Goal: Check status: Check status

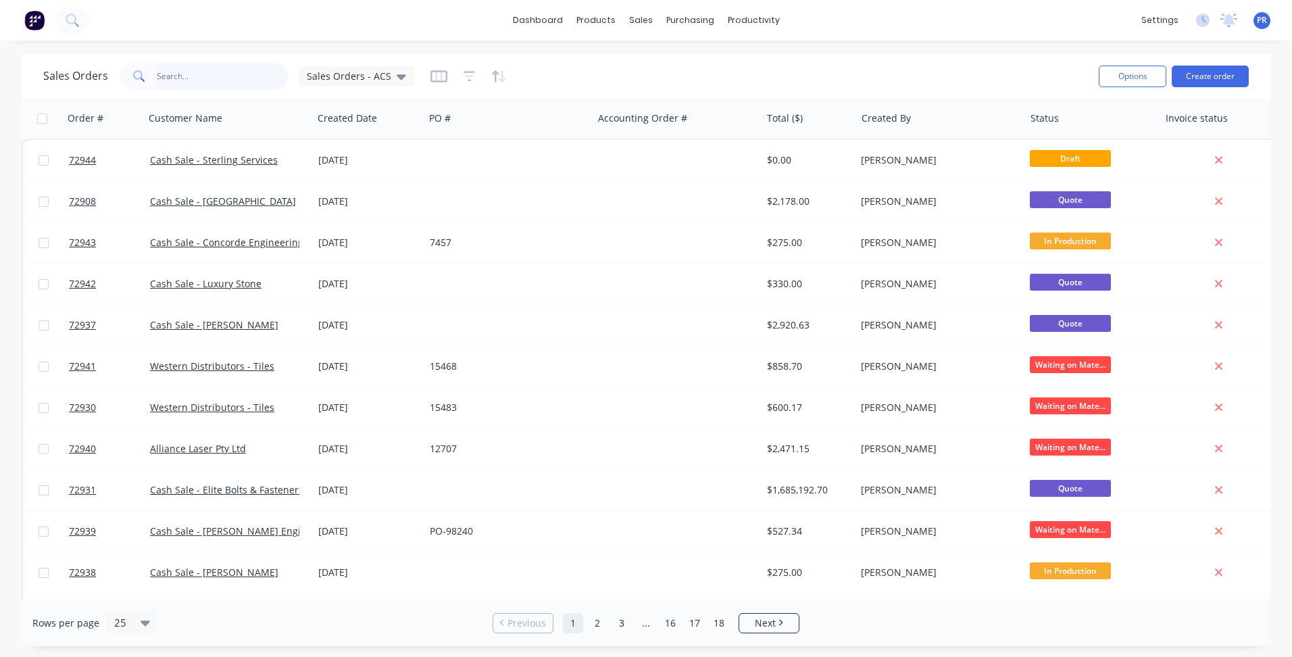
click at [211, 73] on input "text" at bounding box center [223, 76] width 132 height 27
type input "72923"
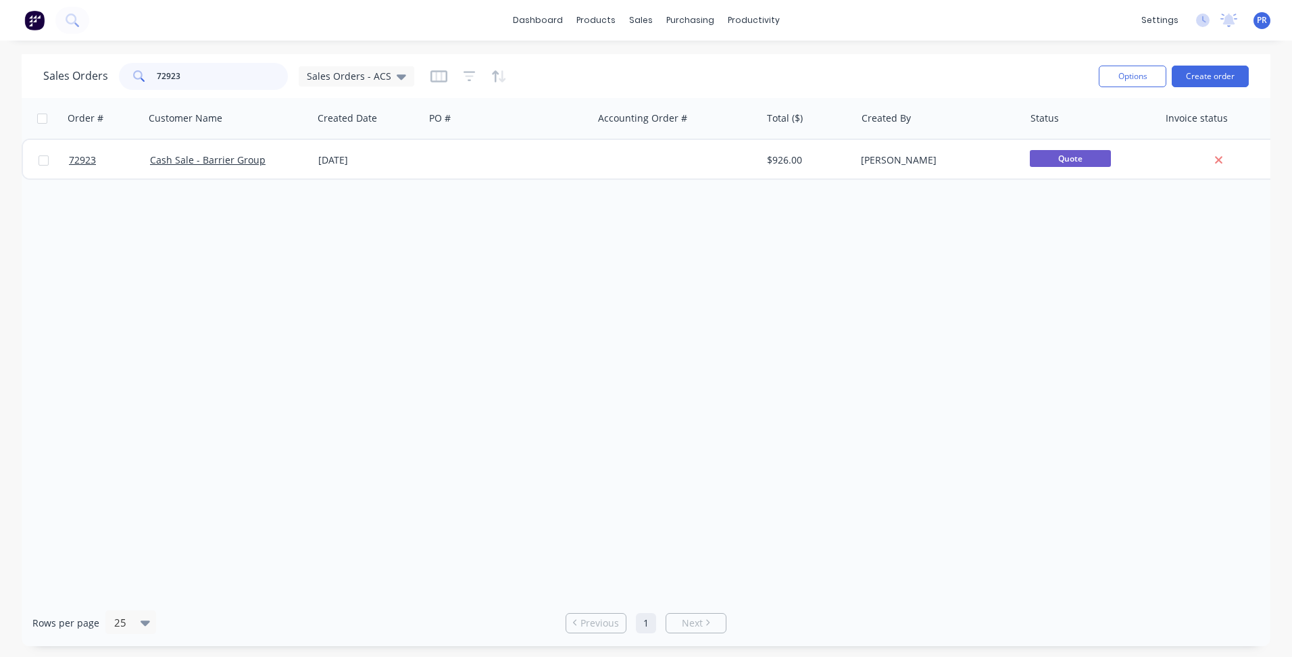
drag, startPoint x: 195, startPoint y: 76, endPoint x: 77, endPoint y: 70, distance: 117.8
click at [132, 76] on div "72923" at bounding box center [203, 76] width 169 height 27
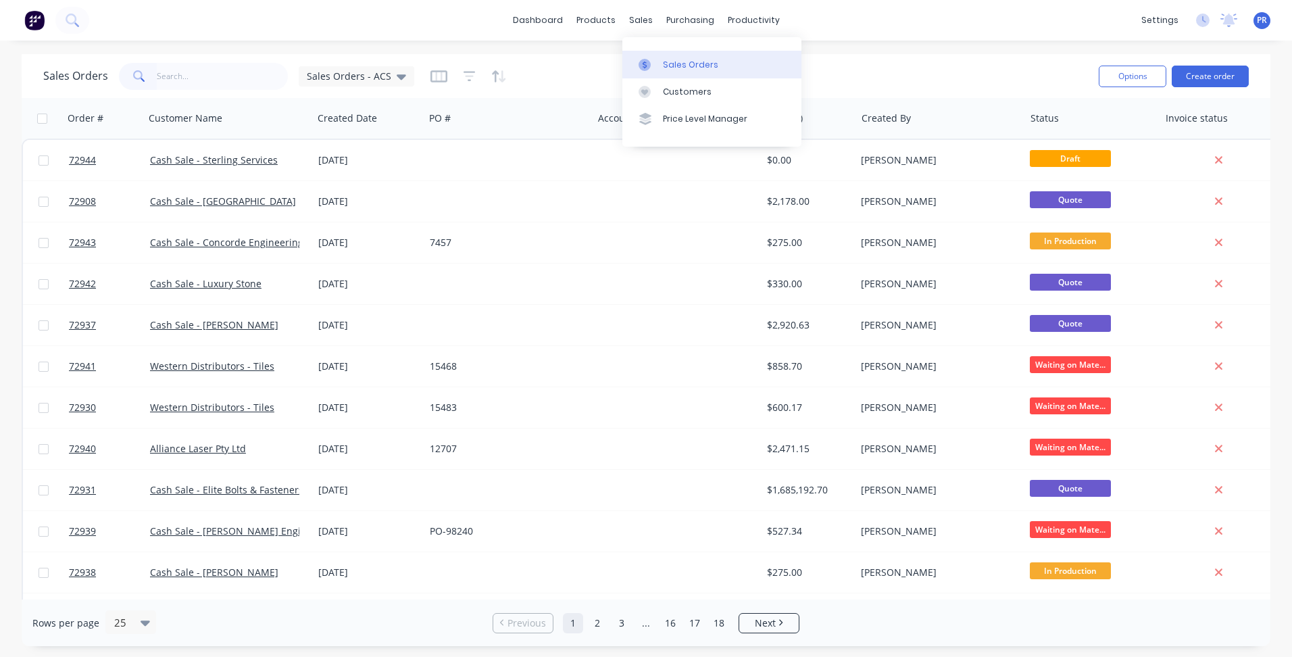
click at [670, 59] on div "Sales Orders" at bounding box center [690, 65] width 55 height 12
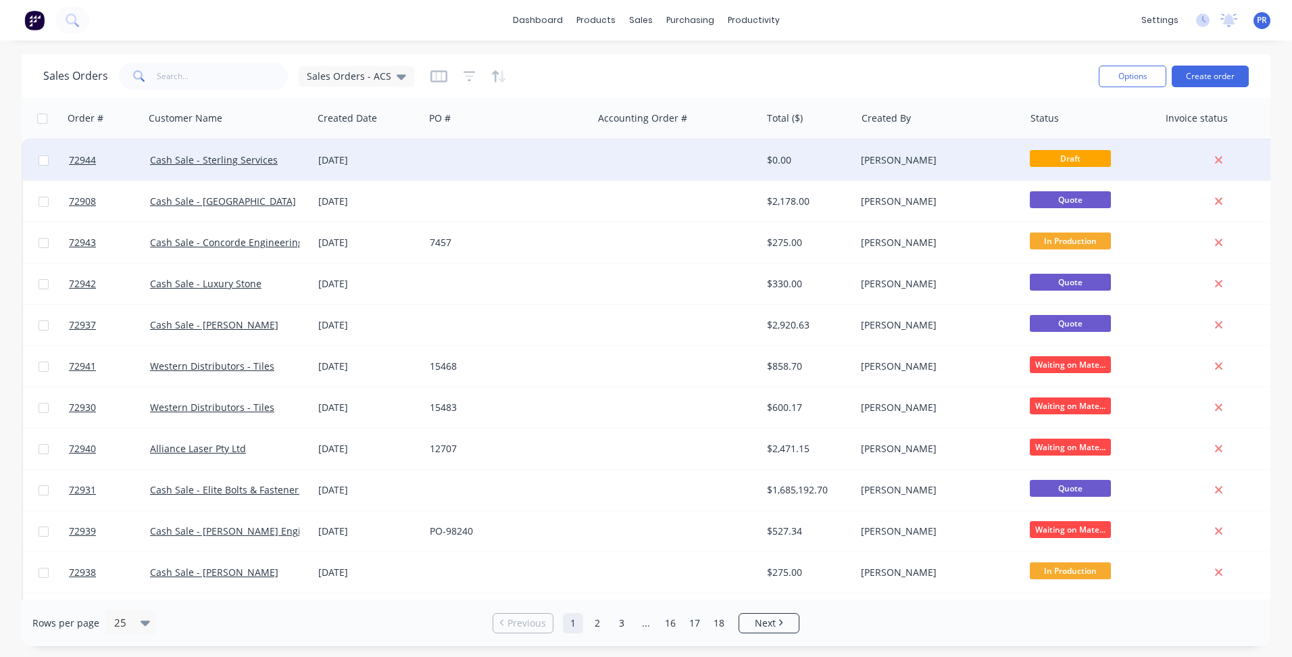
click at [472, 153] on div at bounding box center [508, 160] width 168 height 41
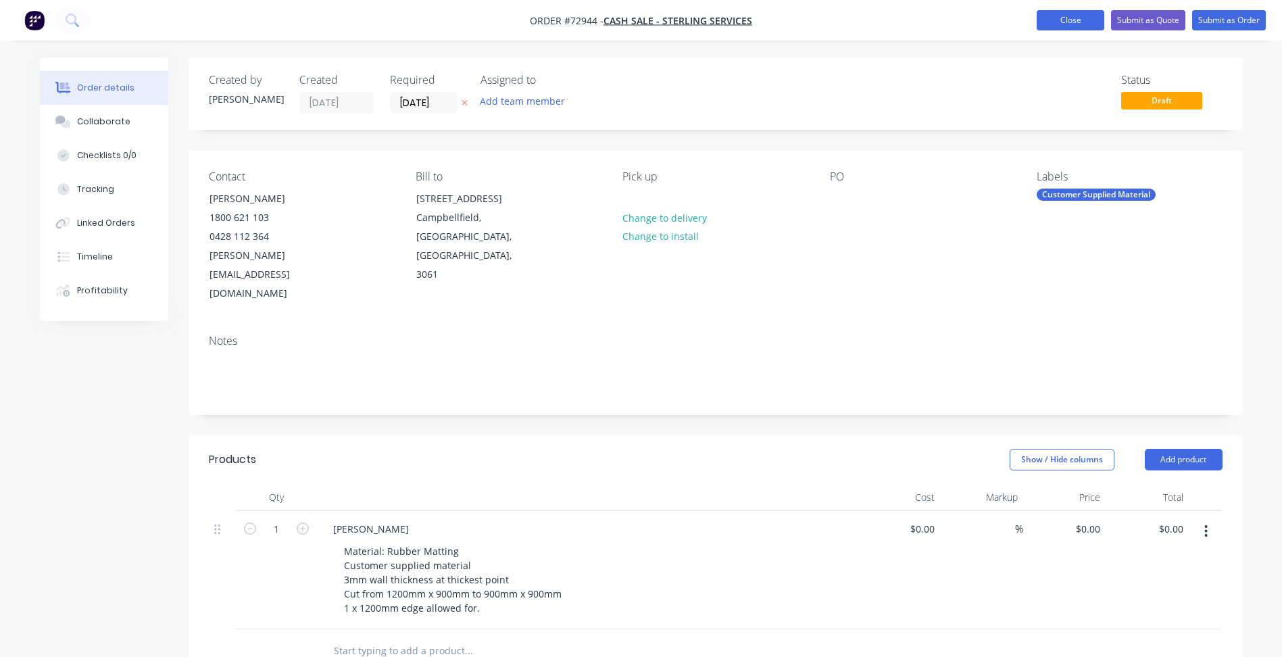
click at [1081, 23] on button "Close" at bounding box center [1071, 20] width 68 height 20
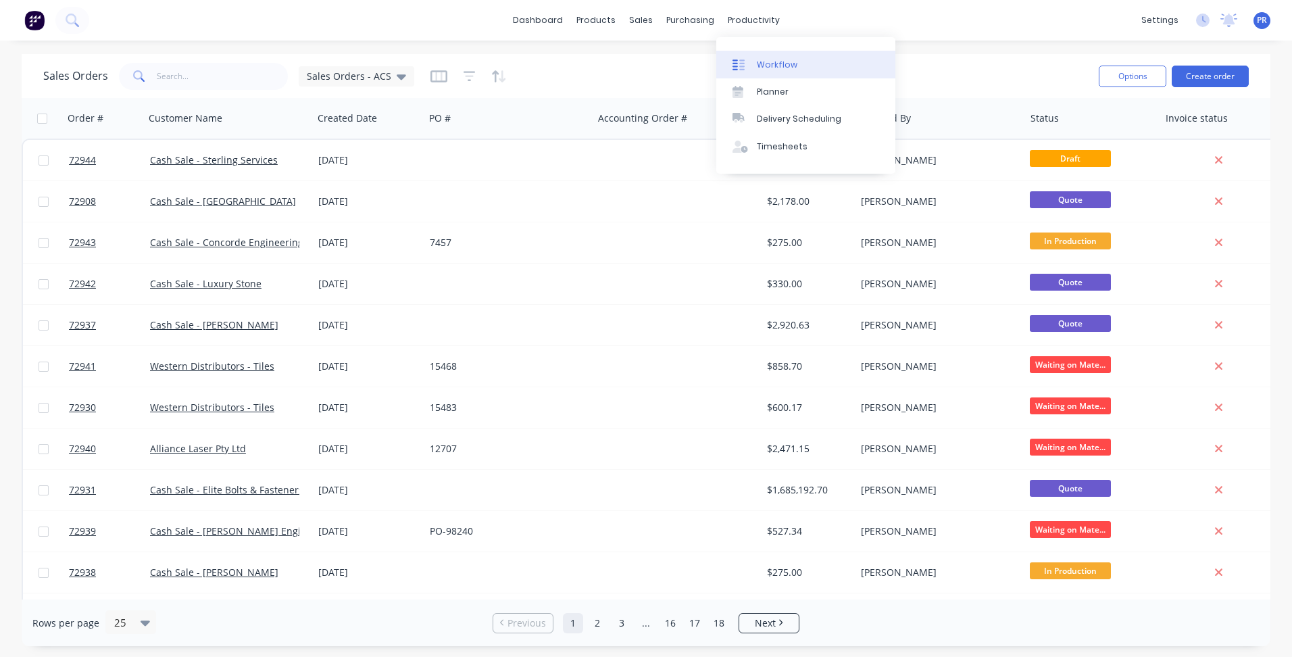
click at [775, 64] on div "Workflow" at bounding box center [777, 65] width 41 height 12
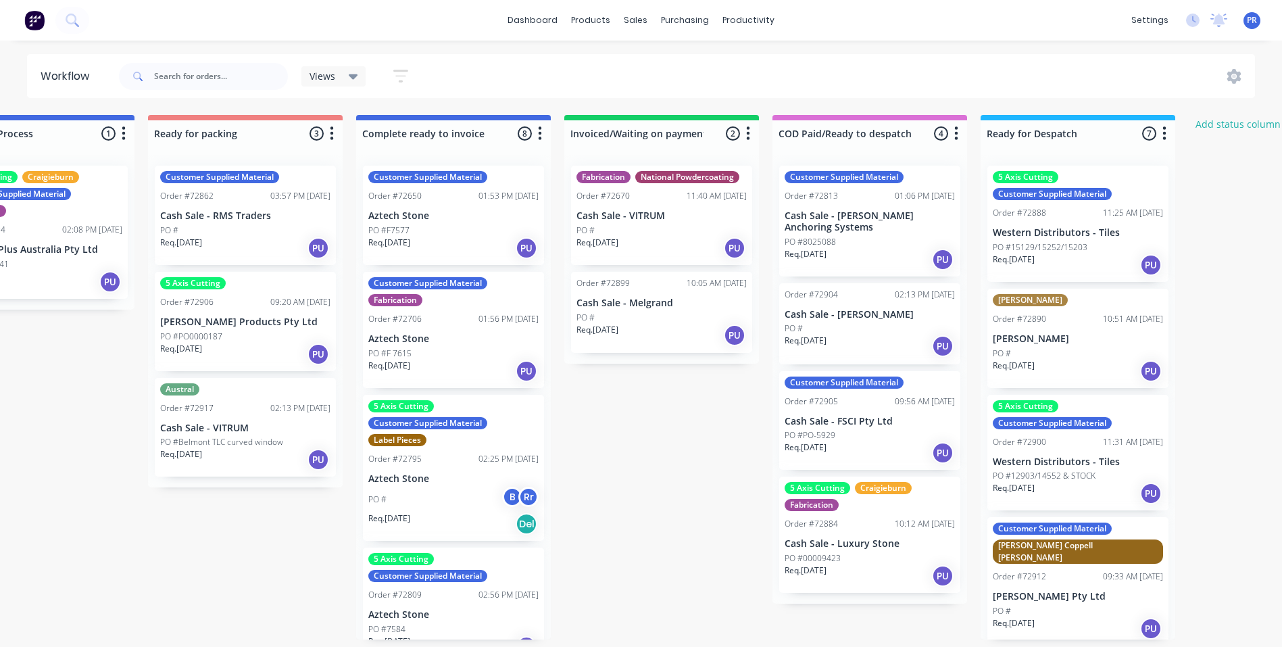
drag, startPoint x: 933, startPoint y: 376, endPoint x: 1165, endPoint y: 374, distance: 232.5
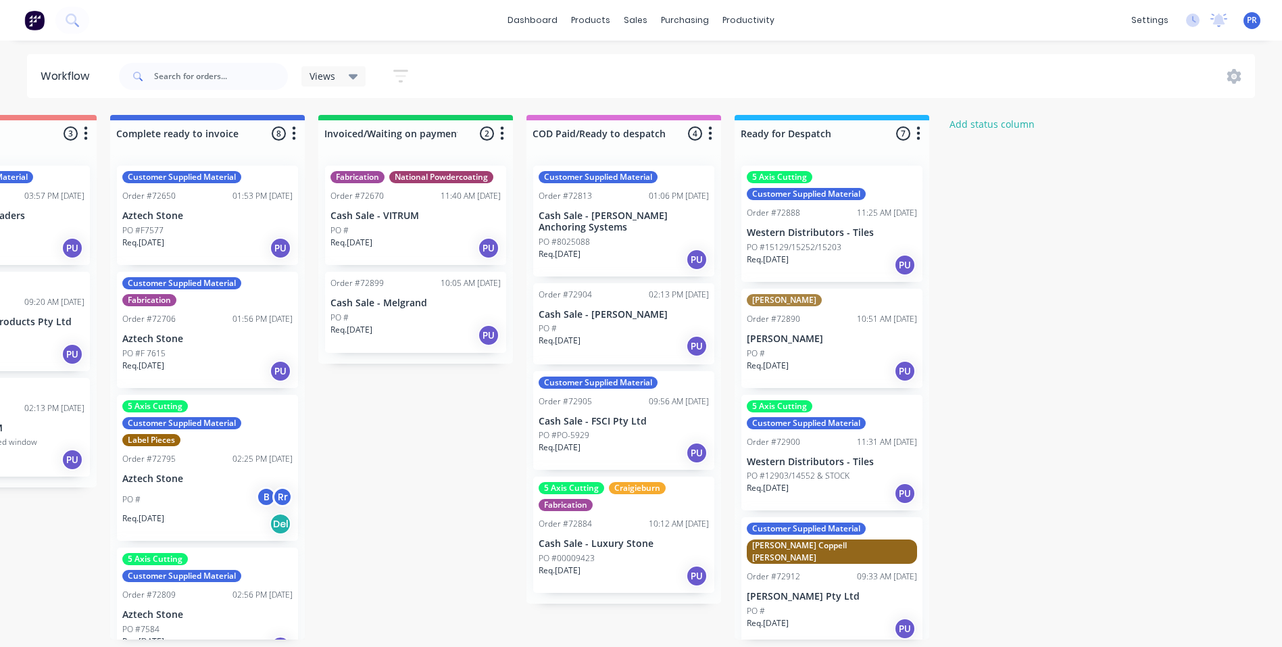
click at [598, 248] on div "Req. 10/09/25 PU" at bounding box center [624, 259] width 170 height 23
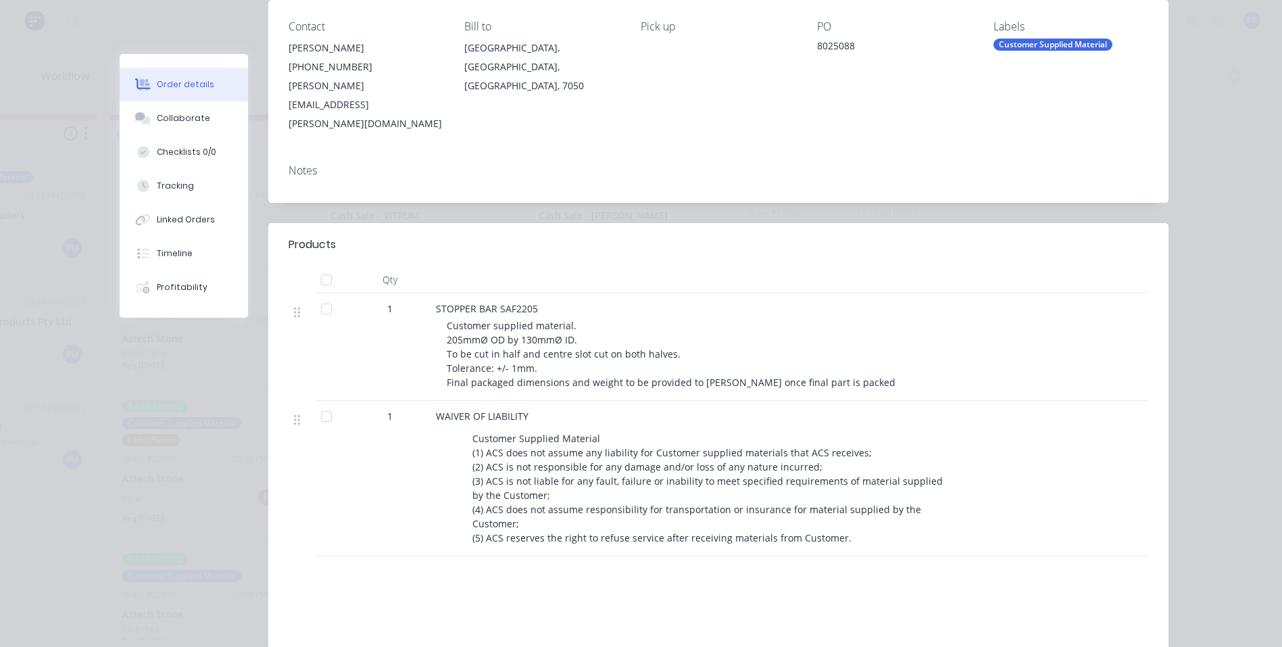
scroll to position [0, 0]
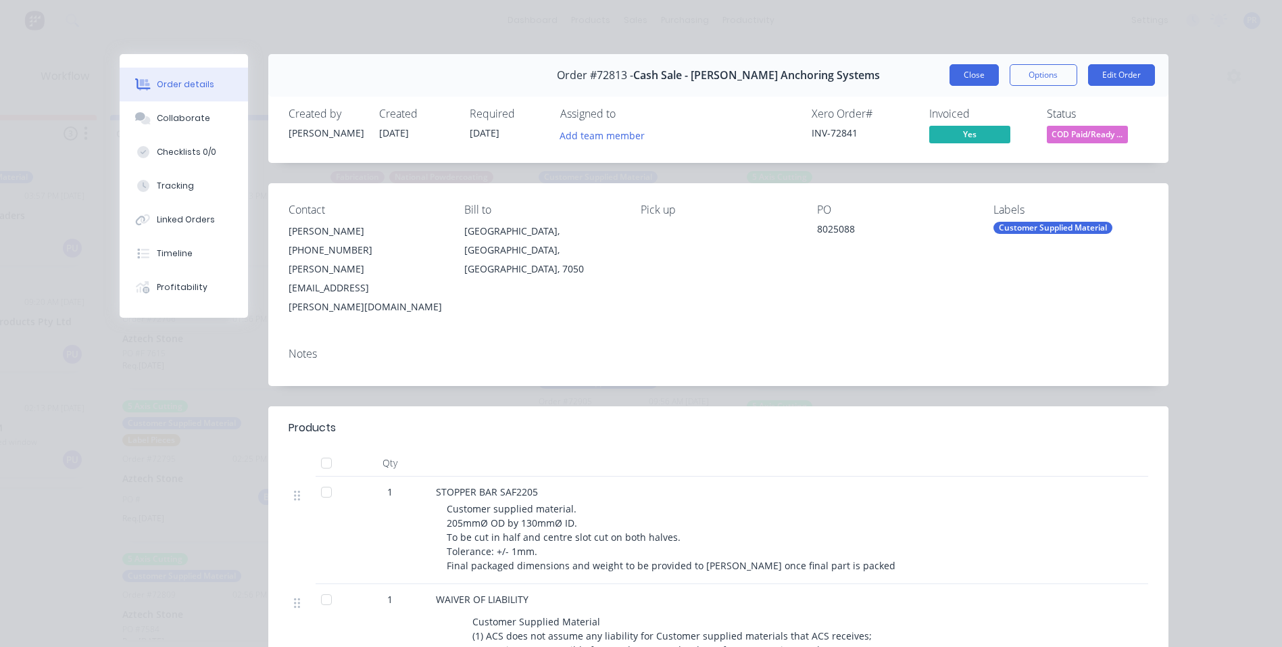
click at [973, 78] on button "Close" at bounding box center [974, 75] width 49 height 22
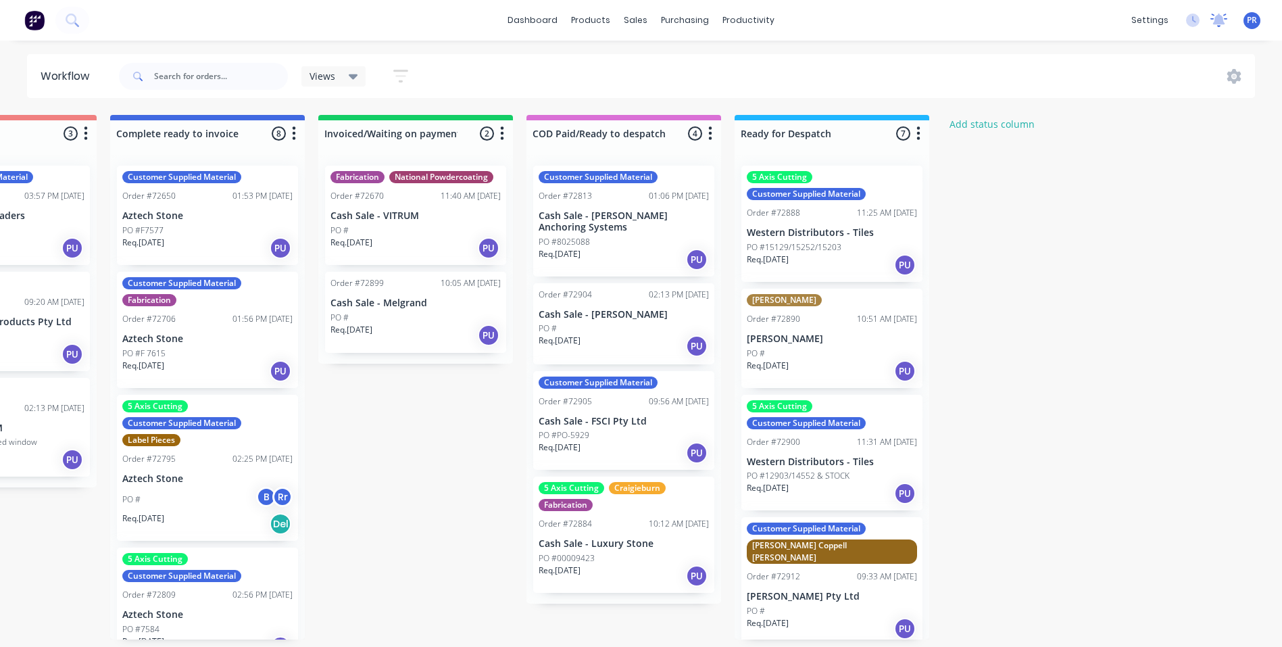
click at [1218, 19] on icon at bounding box center [1219, 19] width 12 height 11
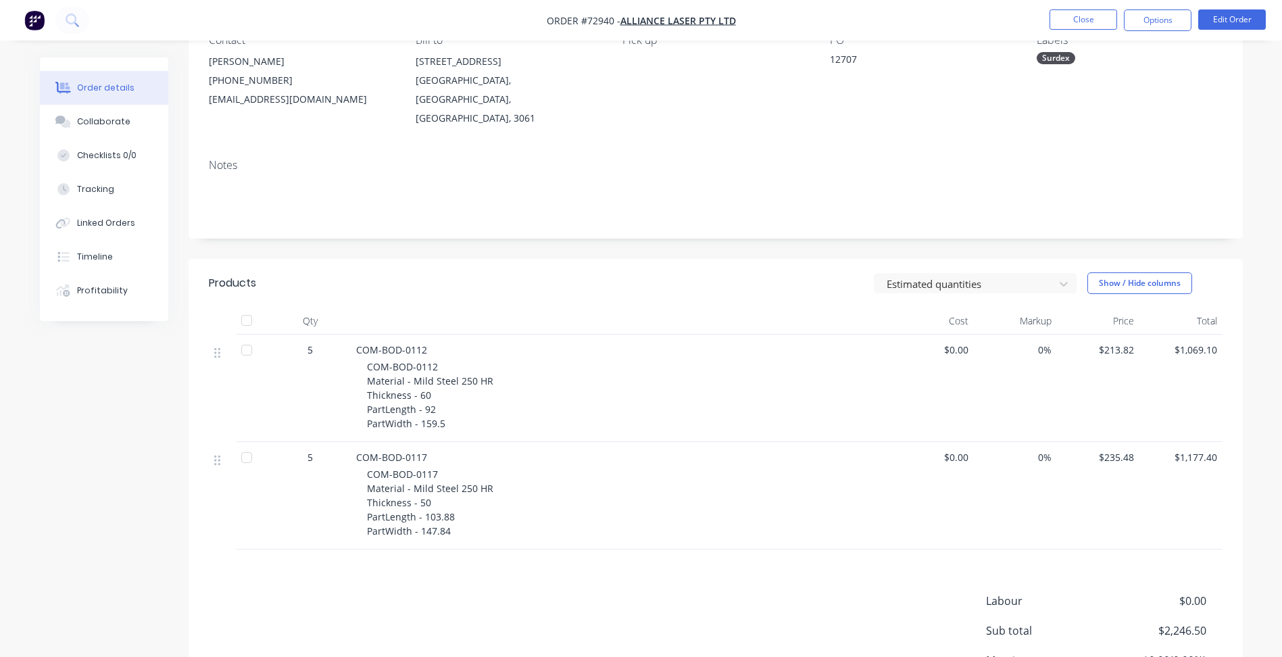
scroll to position [135, 0]
